Goal: Information Seeking & Learning: Learn about a topic

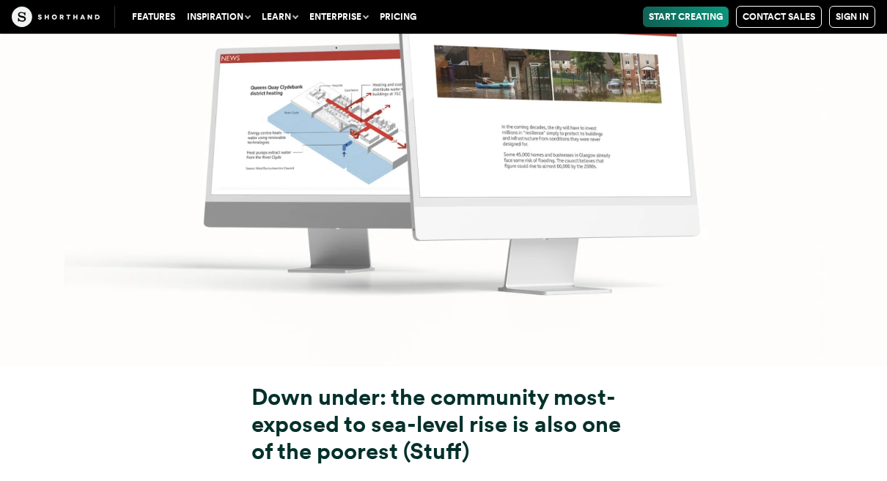
scroll to position [6831, 0]
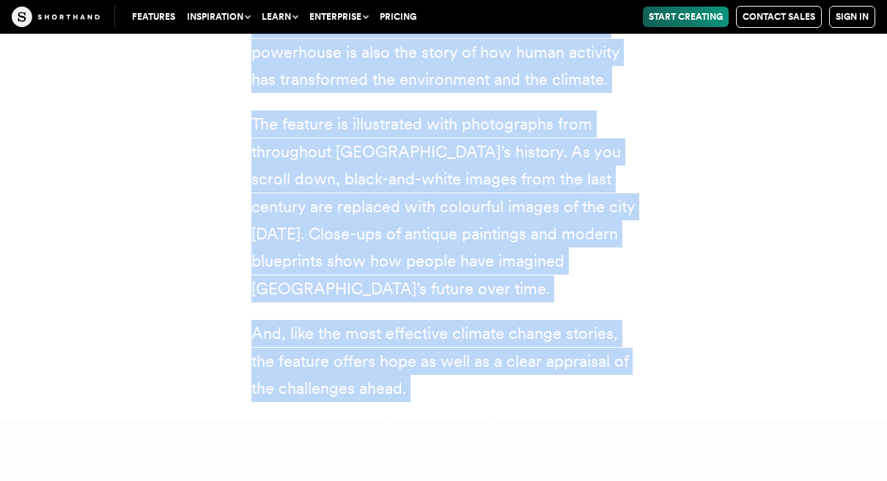
scroll to position [5578, 0]
drag, startPoint x: 246, startPoint y: 289, endPoint x: 426, endPoint y: 280, distance: 180.5
click at [426, 280] on div "[GEOGRAPHIC_DATA]: the last best hope to fight climate change (BBC) This articl…" at bounding box center [443, 128] width 443 height 545
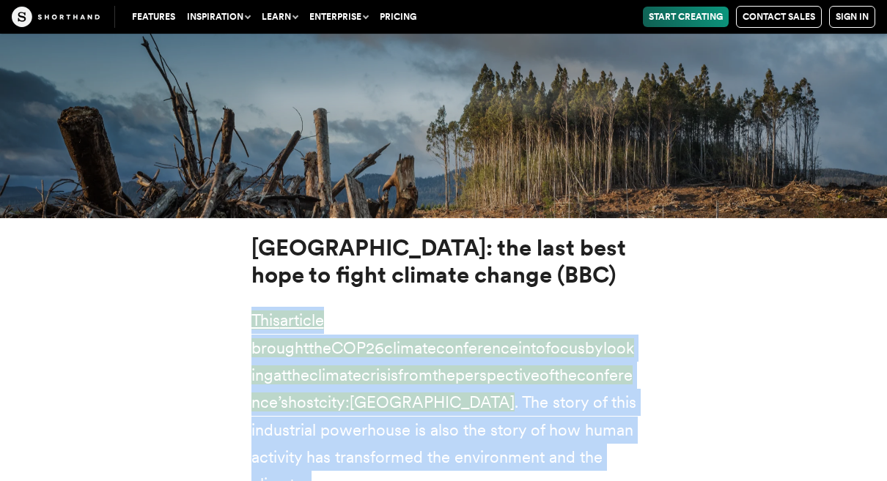
scroll to position [5198, 0]
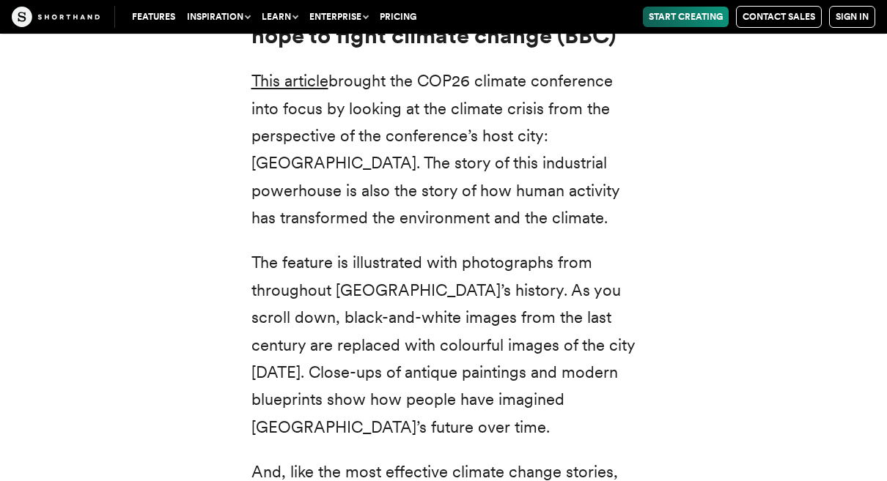
scroll to position [5487, 0]
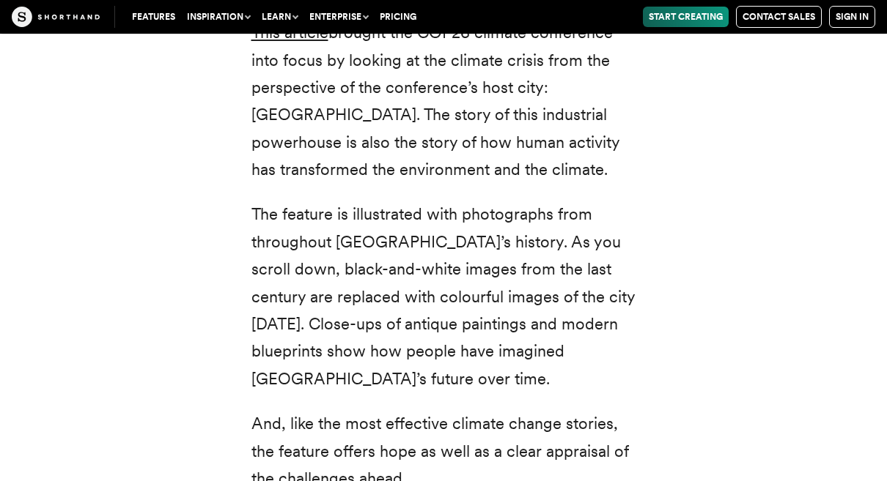
drag, startPoint x: 240, startPoint y: 192, endPoint x: 520, endPoint y: 399, distance: 349.0
click at [520, 399] on div "[GEOGRAPHIC_DATA]: the last best hope to fight climate change (BBC) This articl…" at bounding box center [443, 220] width 443 height 580
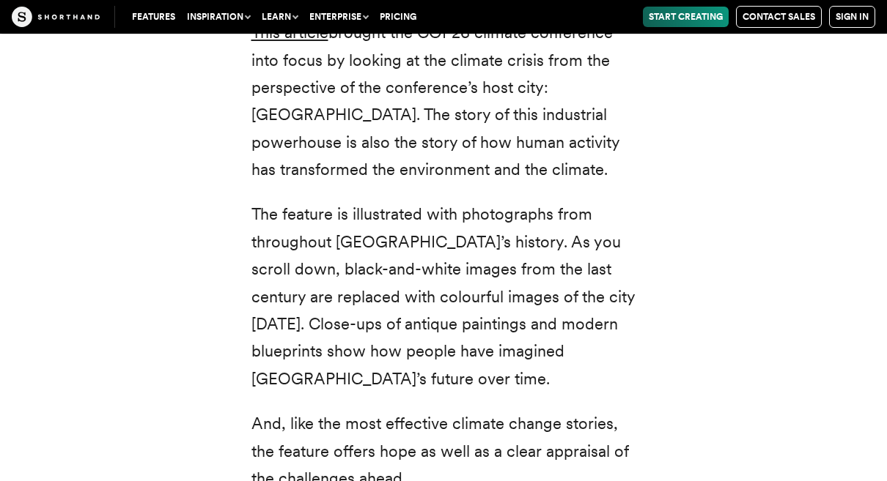
click at [119, 338] on div "[GEOGRAPHIC_DATA]: the last best hope to fight climate change (BBC) This articl…" at bounding box center [443, 220] width 887 height 580
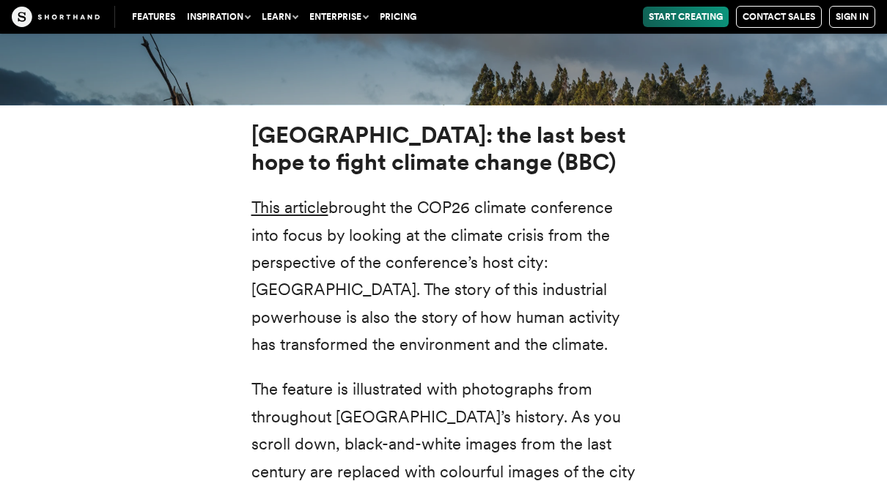
scroll to position [5311, 0]
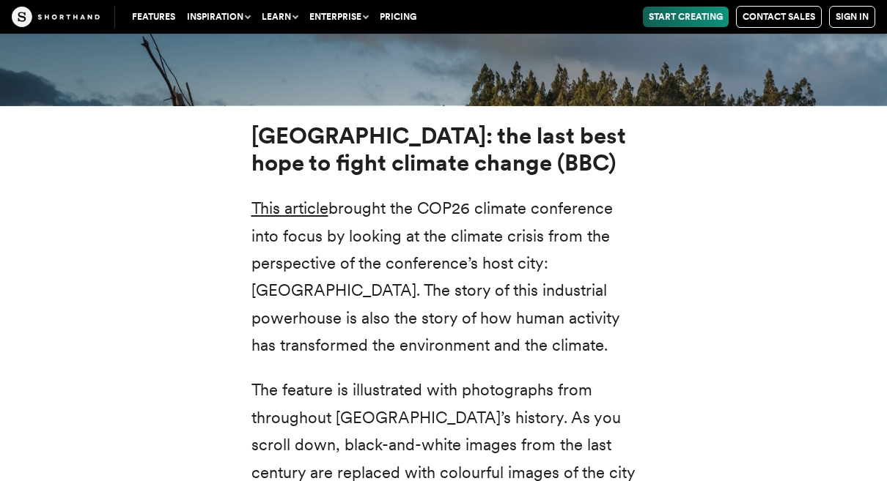
drag, startPoint x: 422, startPoint y: 370, endPoint x: 321, endPoint y: 228, distance: 174.5
click at [327, 235] on div "[GEOGRAPHIC_DATA]: the last best hope to fight climate change (BBC) This articl…" at bounding box center [443, 395] width 385 height 545
drag, startPoint x: 251, startPoint y: 91, endPoint x: 368, endPoint y: 221, distance: 174.8
click at [368, 221] on p "This article brought the COP26 climate conference into focus by looking at the …" at bounding box center [443, 277] width 385 height 164
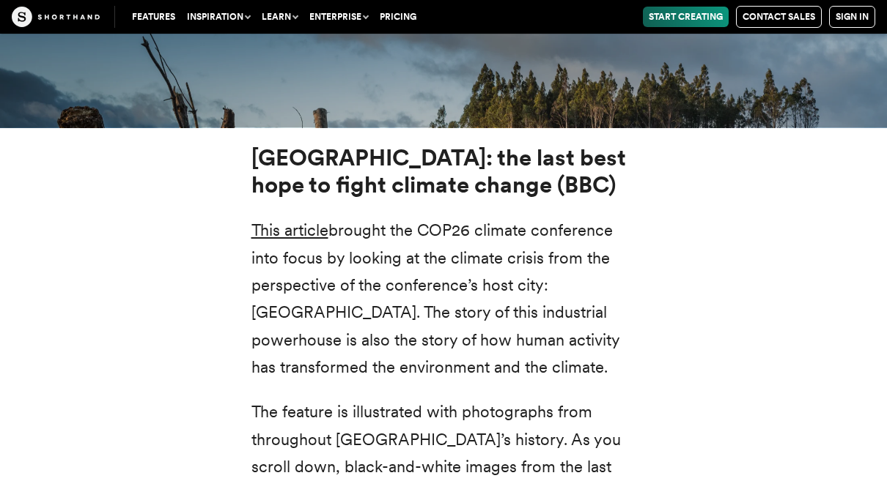
scroll to position [5290, 0]
drag, startPoint x: 412, startPoint y: 369, endPoint x: 248, endPoint y: 108, distance: 307.8
click at [248, 144] on div "[GEOGRAPHIC_DATA]: the last best hope to fight climate change (BBC) This articl…" at bounding box center [443, 416] width 443 height 545
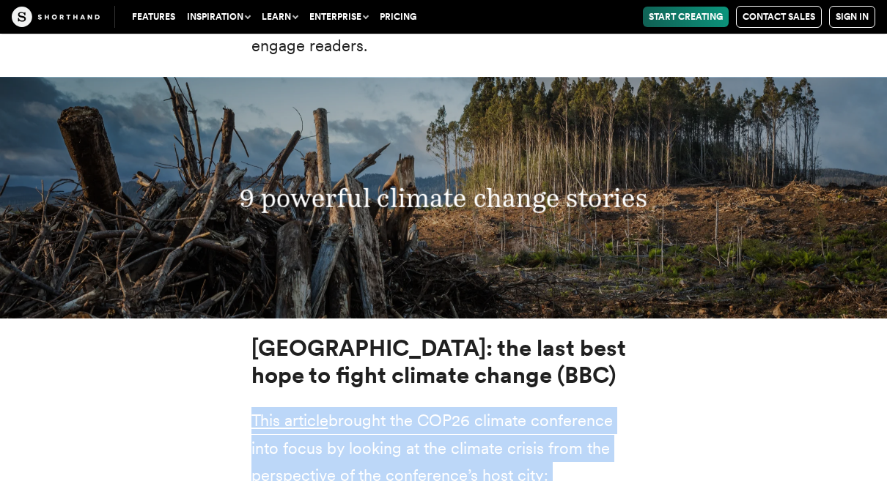
scroll to position [5106, 0]
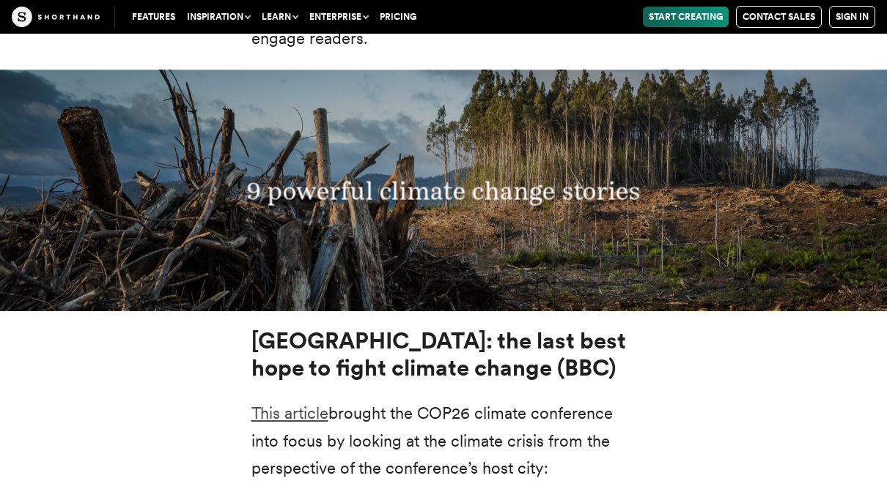
click at [283, 404] on link "This article" at bounding box center [289, 413] width 77 height 19
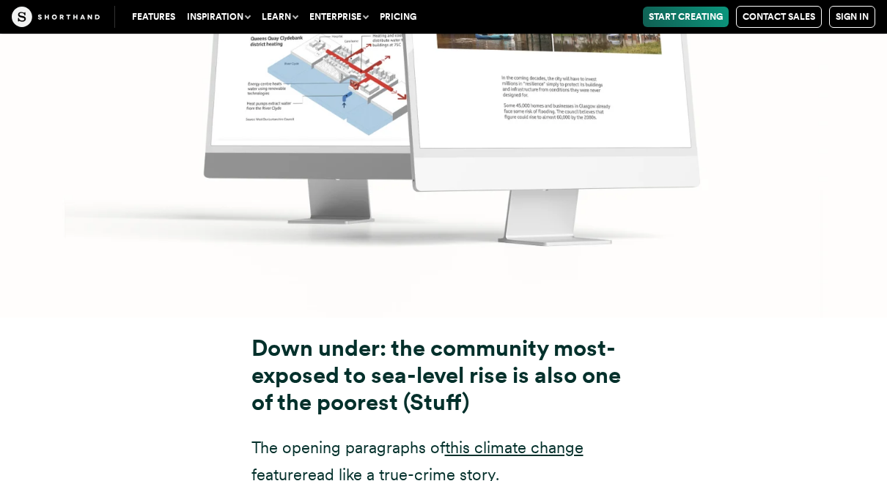
scroll to position [6796, 0]
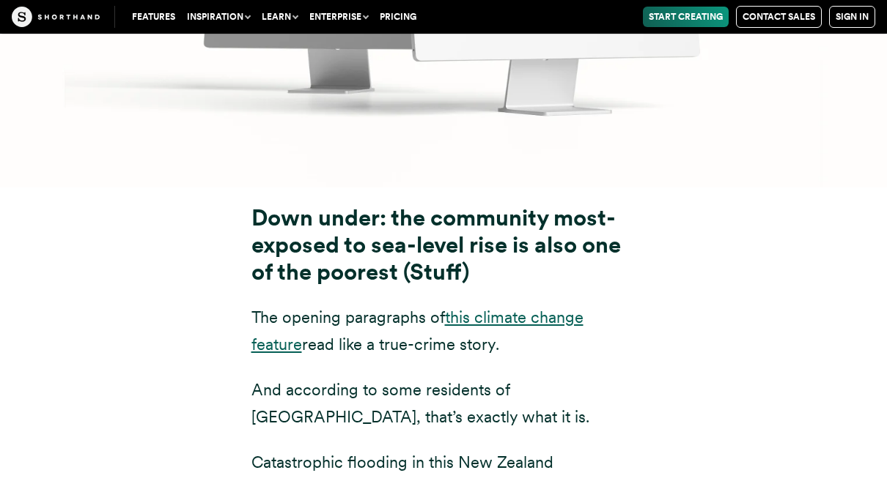
click at [456, 308] on link "this climate change feature" at bounding box center [417, 331] width 332 height 46
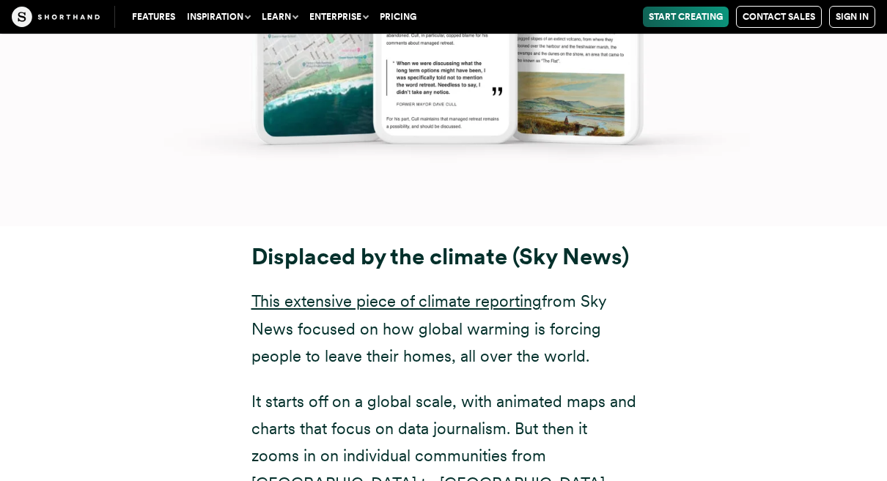
scroll to position [8428, 0]
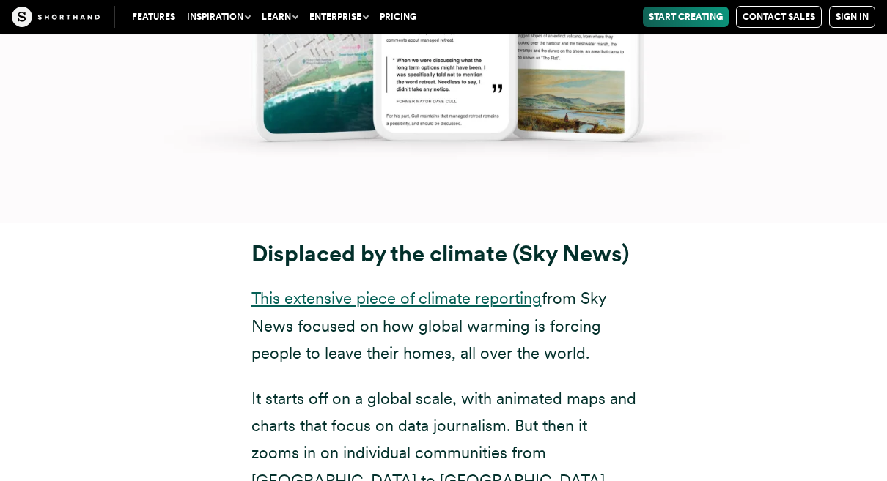
click at [389, 289] on link "This extensive piece of climate reporting" at bounding box center [396, 298] width 290 height 19
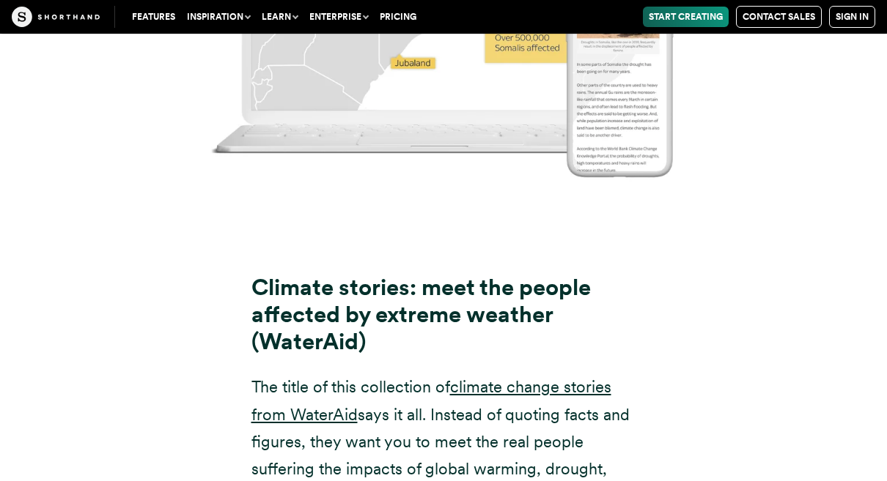
scroll to position [9881, 0]
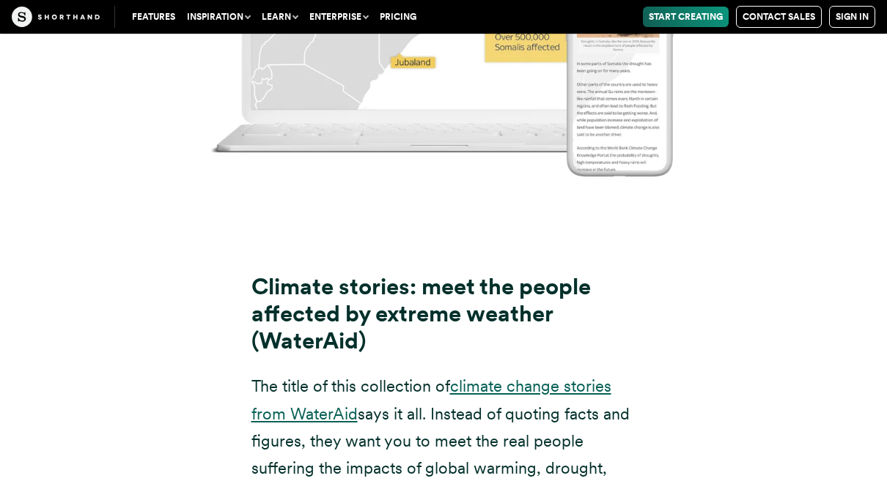
click at [500, 377] on link "climate change stories from WaterAid" at bounding box center [431, 400] width 360 height 46
click at [473, 377] on link "climate change stories from WaterAid" at bounding box center [431, 400] width 360 height 46
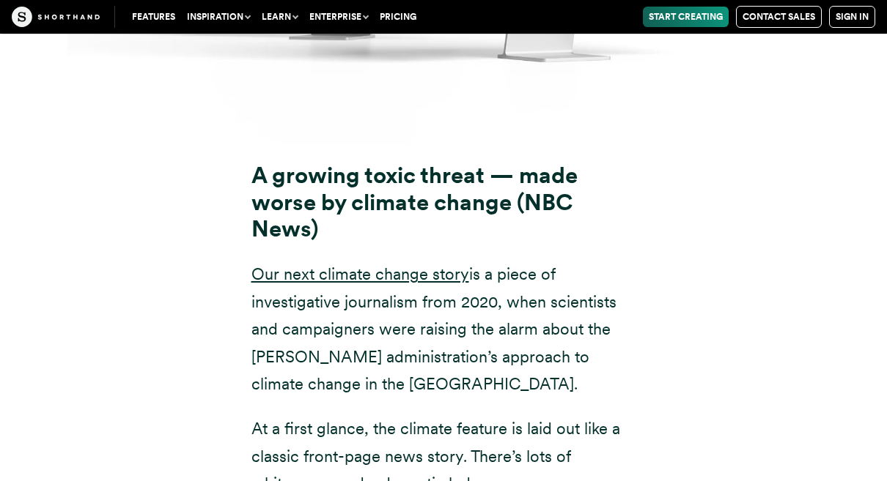
scroll to position [11515, 0]
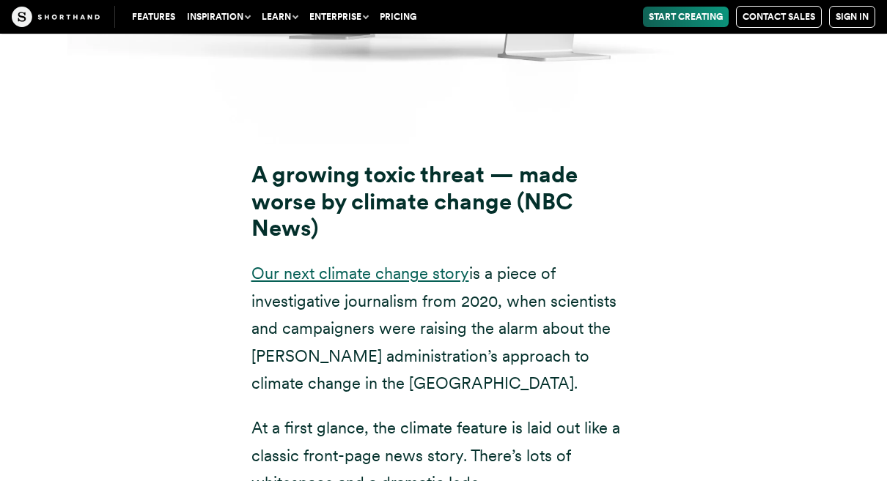
click at [416, 264] on link "Our next climate change story" at bounding box center [360, 273] width 218 height 19
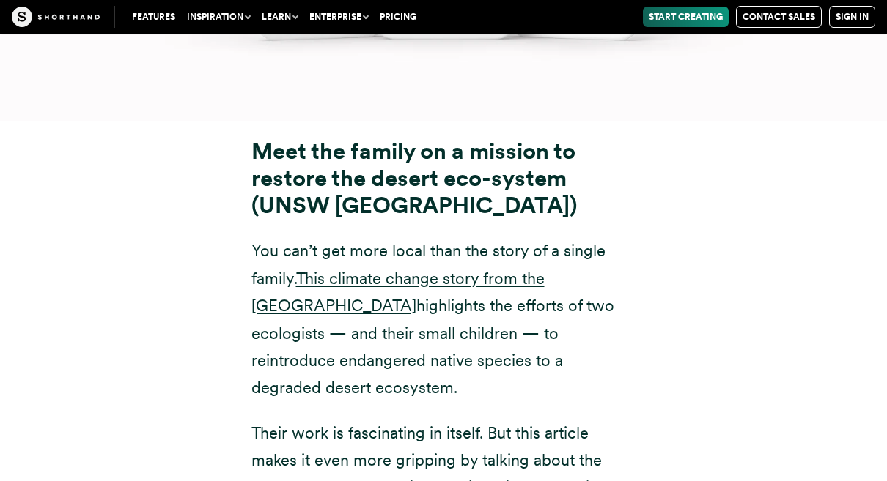
scroll to position [13151, 0]
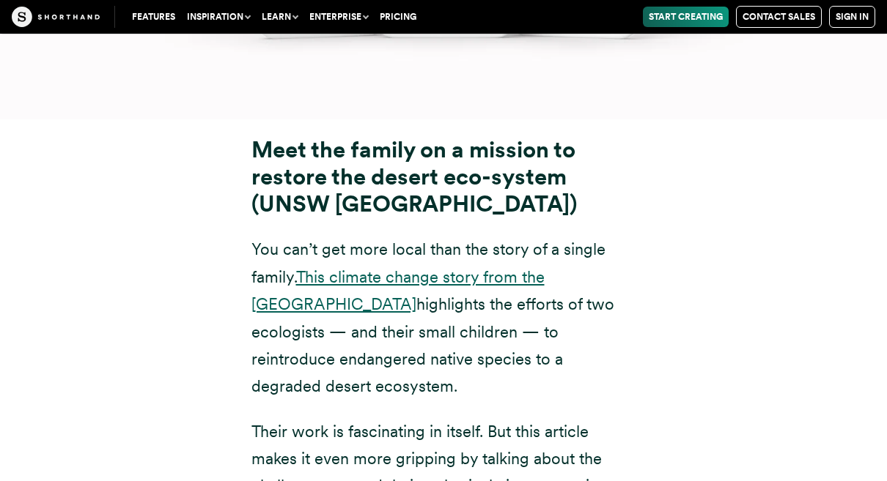
click at [383, 267] on link "This climate change story from the [GEOGRAPHIC_DATA]" at bounding box center [397, 290] width 293 height 46
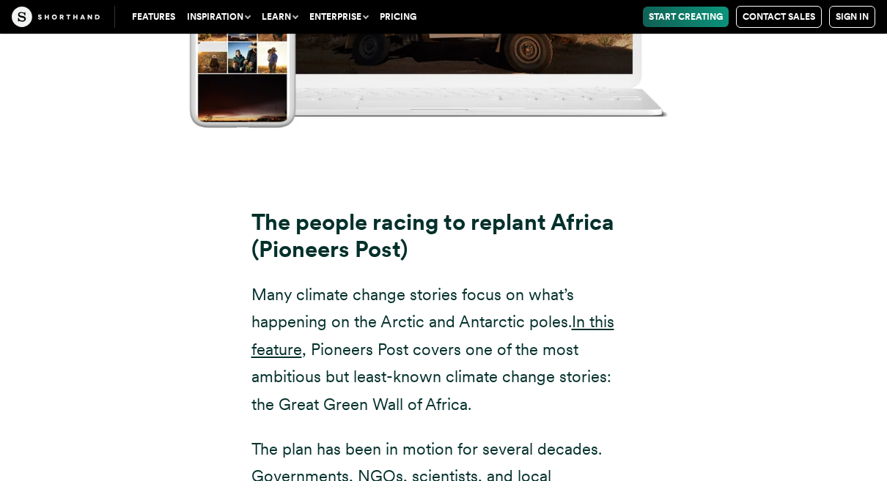
scroll to position [14646, 0]
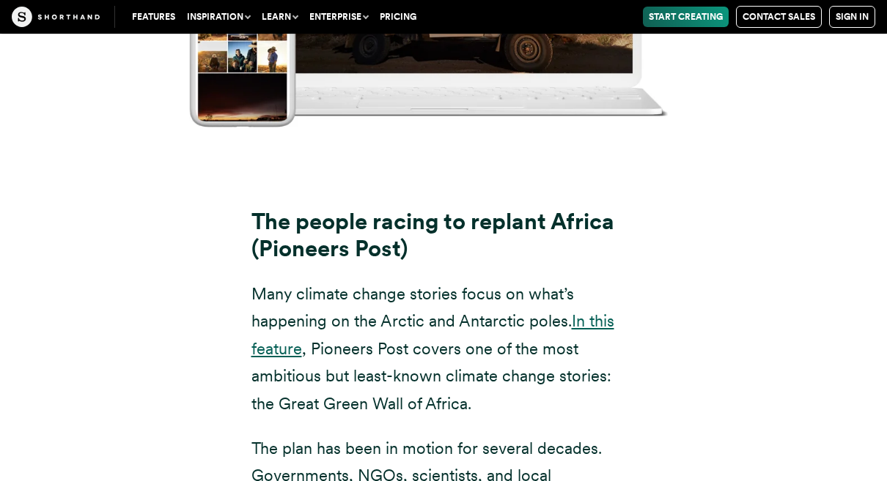
click at [598, 311] on link "In this feature" at bounding box center [432, 334] width 363 height 46
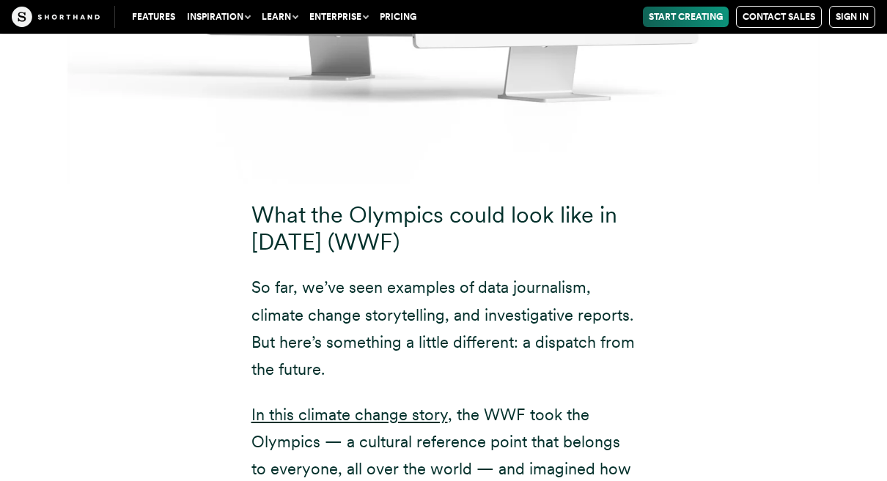
scroll to position [16172, 0]
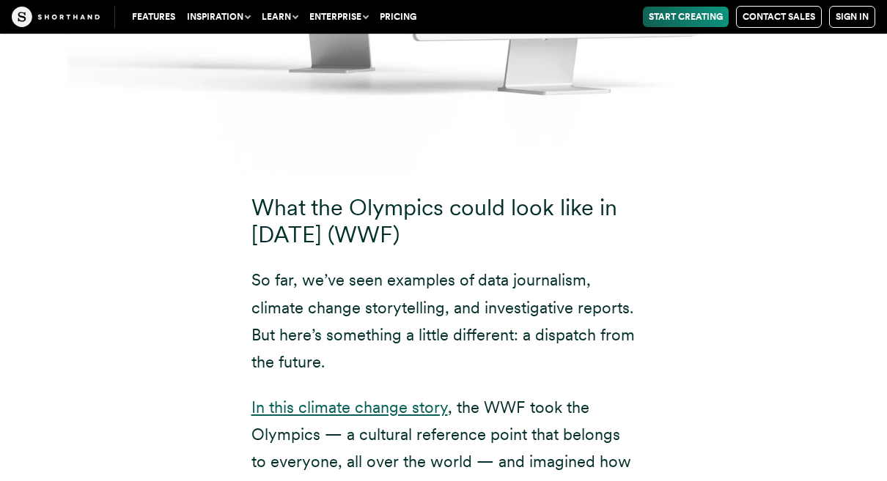
click at [339, 398] on link "In this climate change story" at bounding box center [349, 407] width 196 height 19
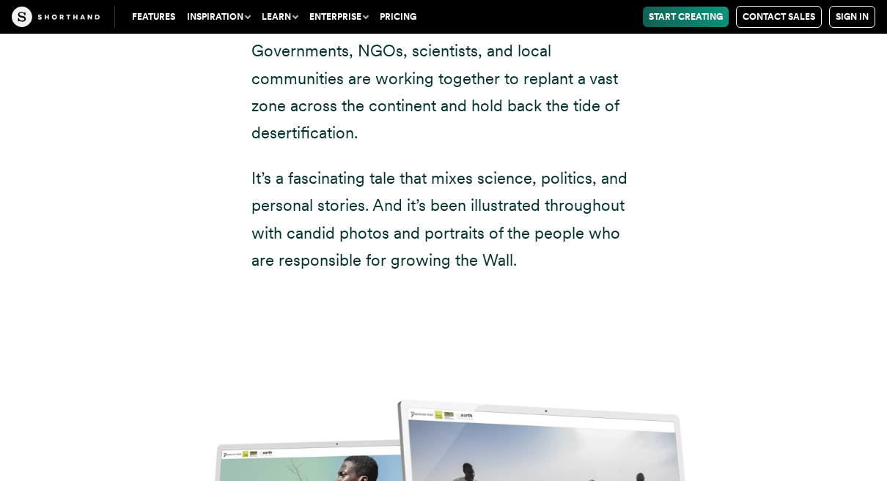
scroll to position [15027, 0]
